Goal: Task Accomplishment & Management: Use online tool/utility

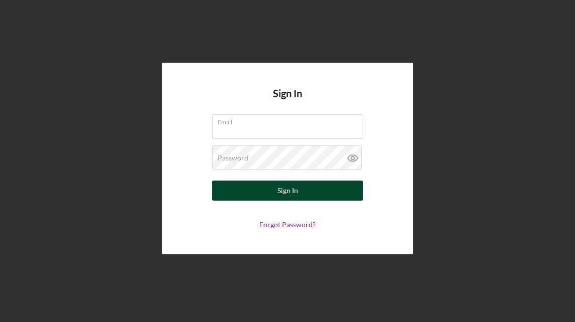
type input "[PERSON_NAME][EMAIL_ADDRESS][DOMAIN_NAME]"
click at [291, 189] on div "Sign In" at bounding box center [287, 191] width 21 height 20
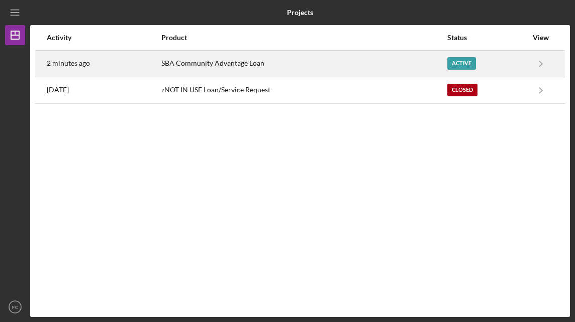
click at [457, 61] on div "Active" at bounding box center [461, 63] width 29 height 13
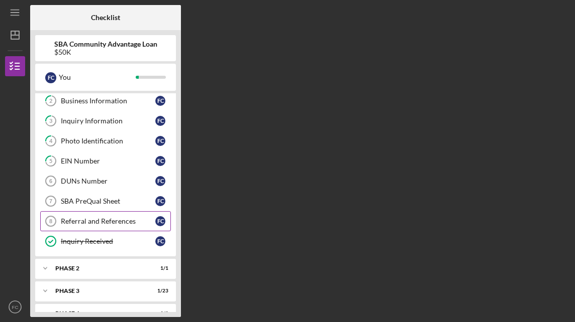
scroll to position [100, 0]
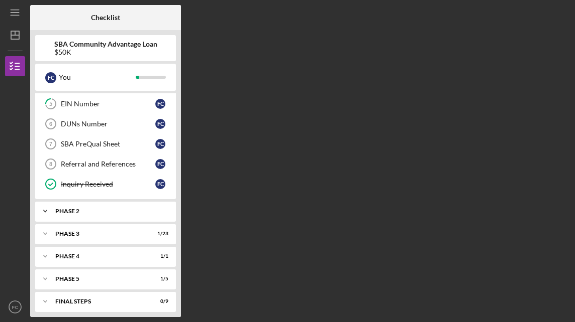
click at [119, 204] on div "Icon/Expander Phase 2 1 / 1" at bounding box center [105, 211] width 141 height 20
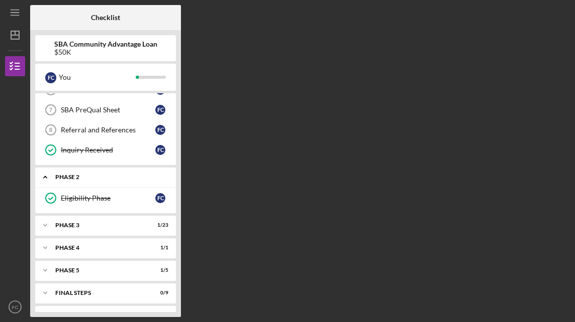
scroll to position [150, 0]
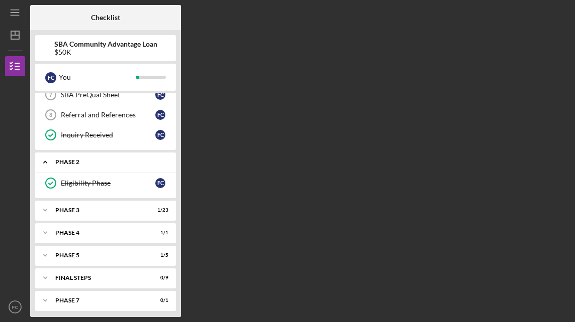
click at [118, 207] on div "Phase 3" at bounding box center [99, 210] width 88 height 6
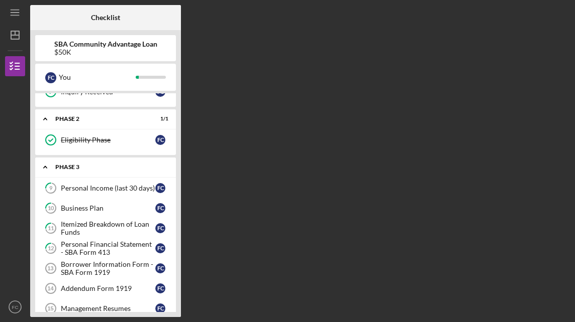
scroll to position [250, 0]
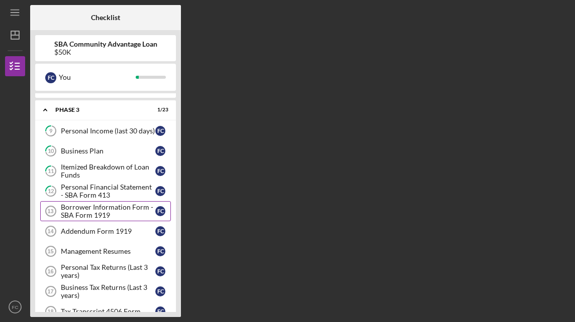
click at [116, 206] on div "Borrower Information Form - SBA Form 1919" at bounding box center [108, 211] width 94 height 16
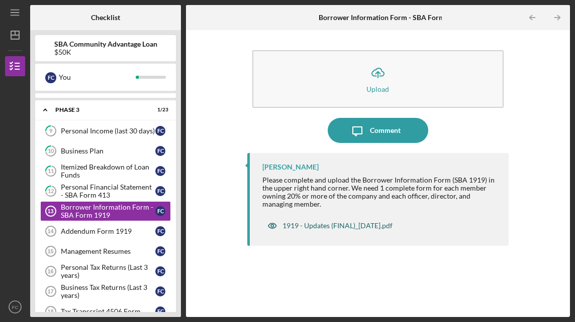
click at [345, 227] on div "1919 - Updates (FINAL)_[DATE].pdf" at bounding box center [337, 226] width 110 height 8
